Goal: Find specific page/section: Find specific page/section

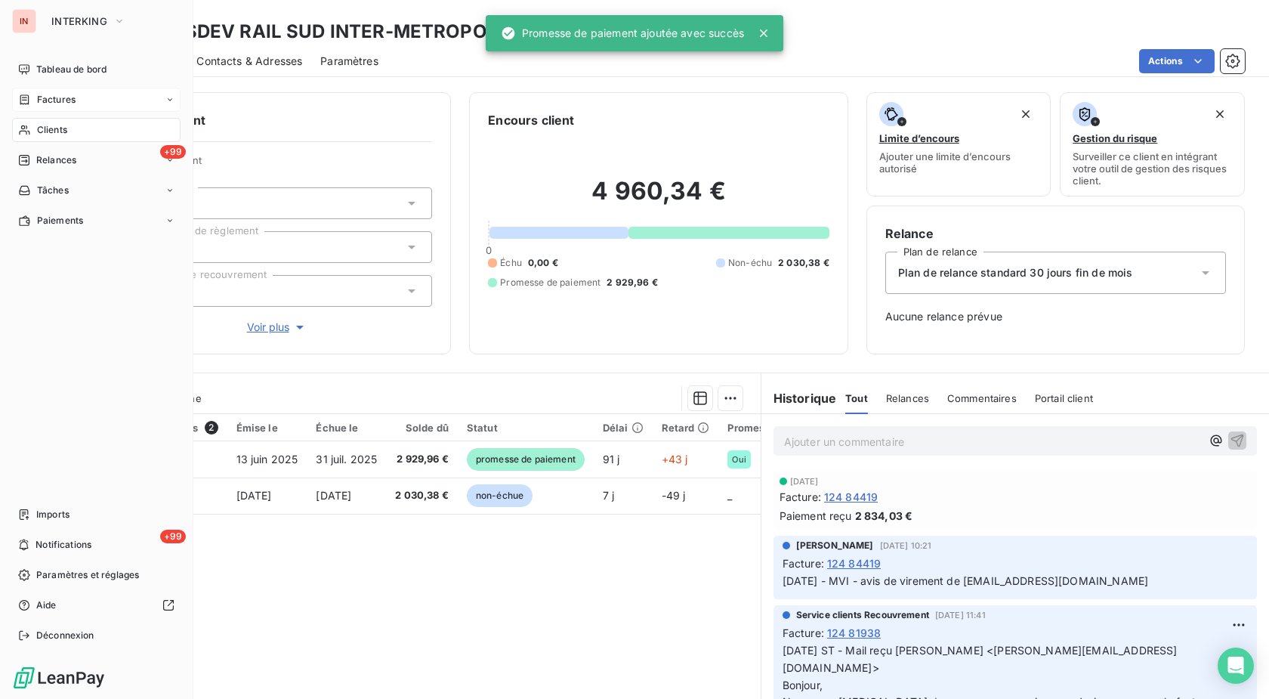
click at [26, 107] on div "Factures" at bounding box center [96, 100] width 168 height 24
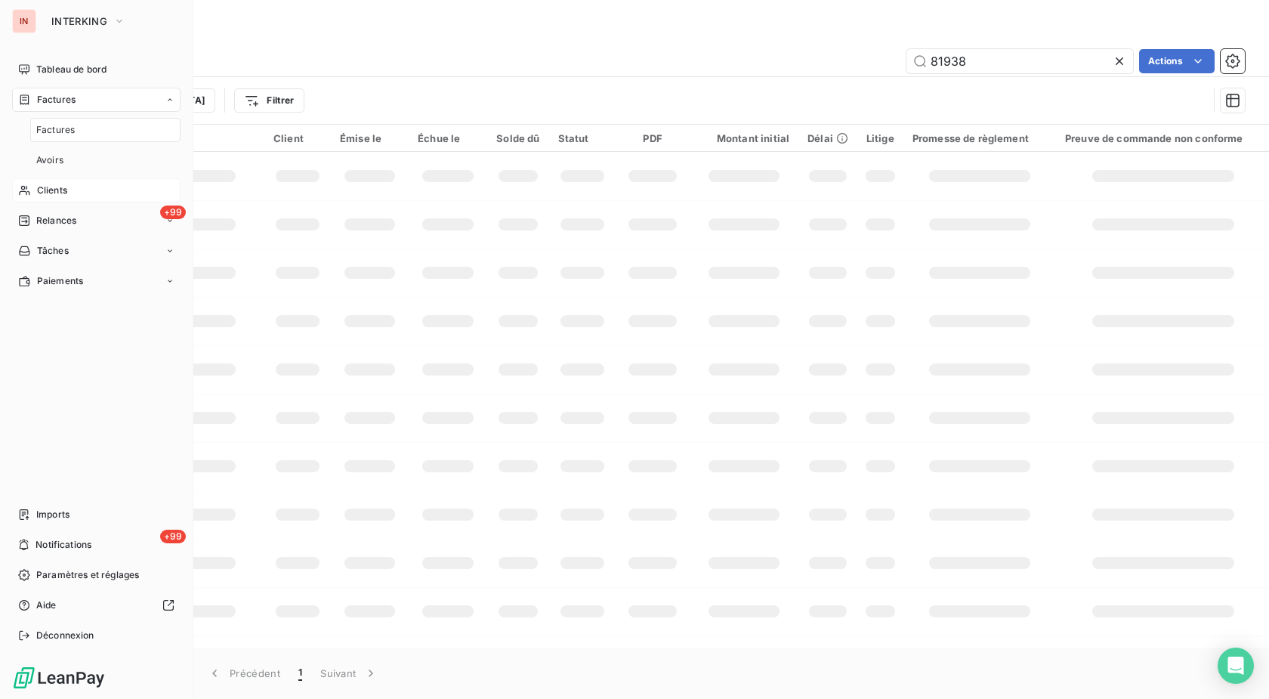
click at [67, 191] on span "Clients" at bounding box center [52, 191] width 30 height 14
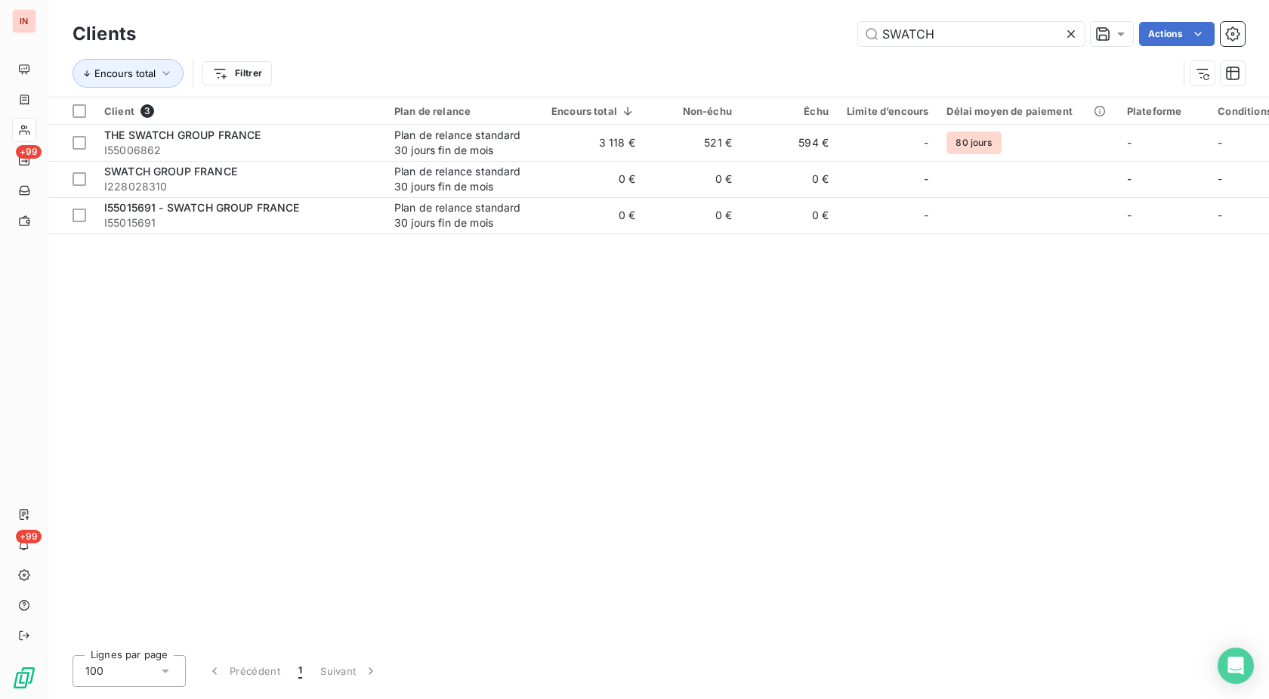
drag, startPoint x: 970, startPoint y: 32, endPoint x: 688, endPoint y: 28, distance: 282.5
click at [584, 27] on input "SWATCH" at bounding box center [971, 34] width 227 height 24
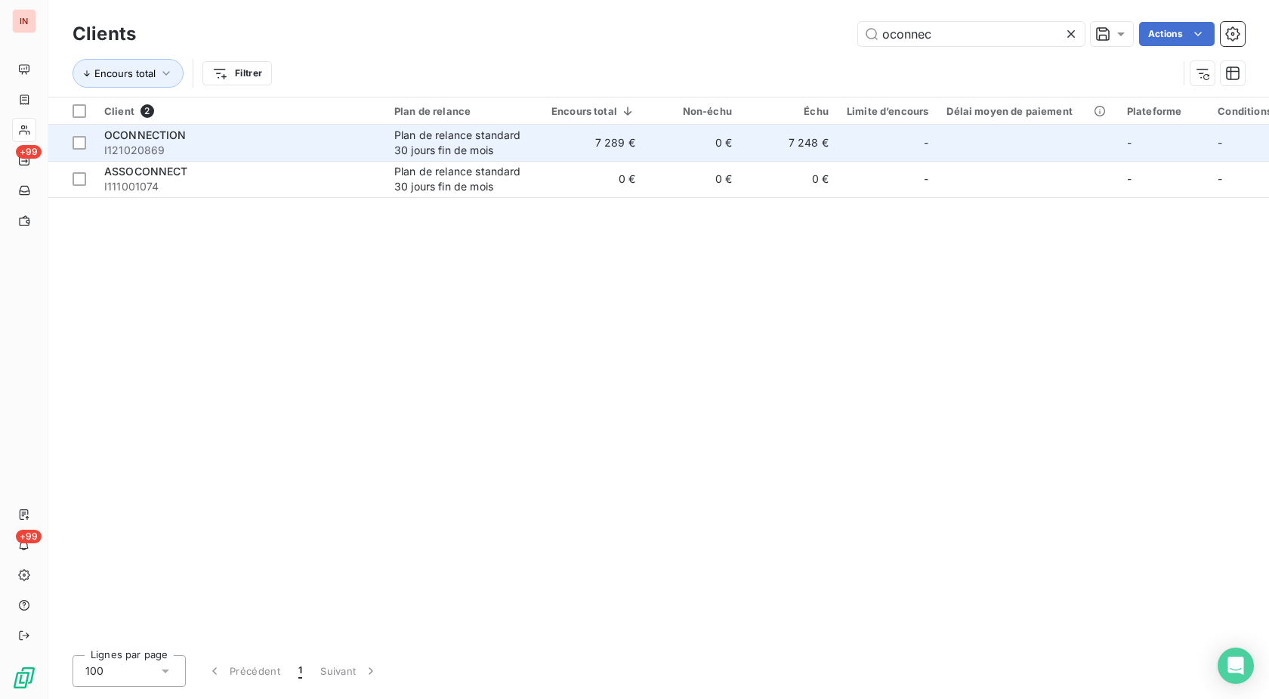
type input "oconnec"
click at [584, 140] on td "7 289 €" at bounding box center [593, 143] width 102 height 36
